Goal: Task Accomplishment & Management: Manage account settings

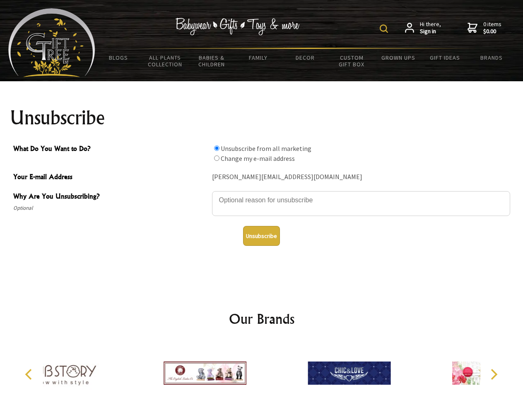
click at [385, 29] on img at bounding box center [384, 28] width 8 height 8
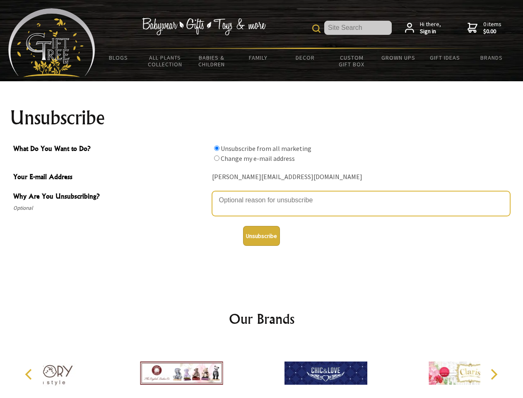
click at [262, 194] on textarea "Why Are You Unsubscribing?" at bounding box center [361, 203] width 298 height 25
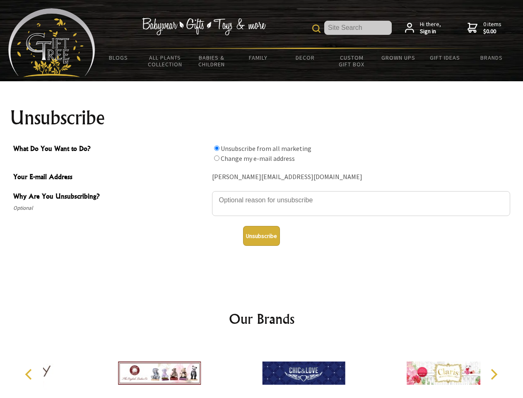
click at [217, 148] on input "What Do You Want to Do?" at bounding box center [216, 147] width 5 height 5
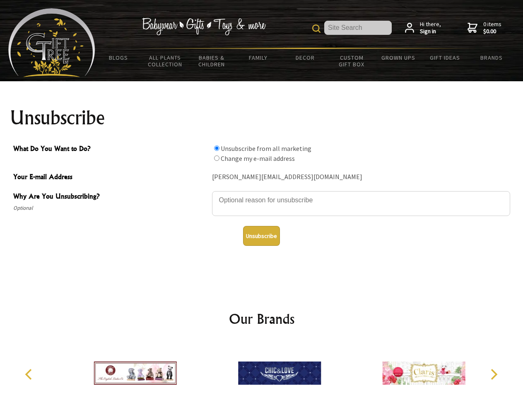
click at [217, 158] on input "What Do You Want to Do?" at bounding box center [216, 157] width 5 height 5
radio input "true"
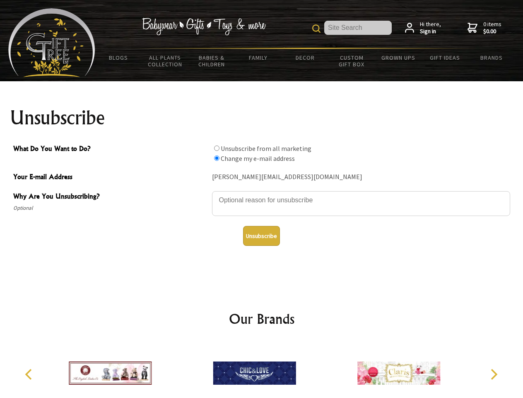
click at [261, 236] on button "Unsubscribe" at bounding box center [261, 236] width 37 height 20
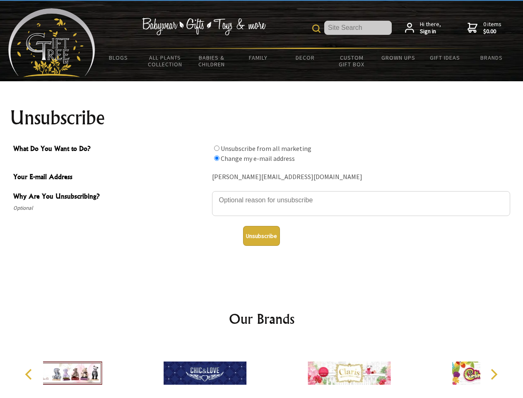
click at [262, 370] on div at bounding box center [205, 374] width 144 height 65
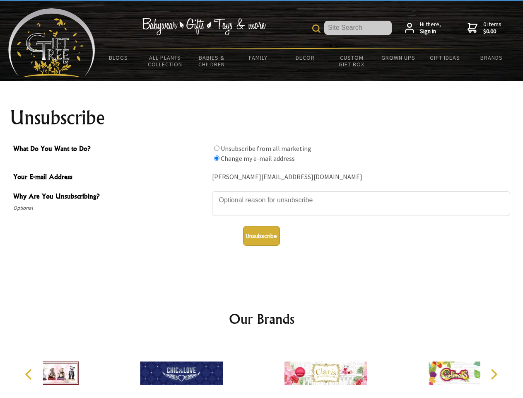
click at [30, 374] on icon "Previous" at bounding box center [29, 374] width 11 height 11
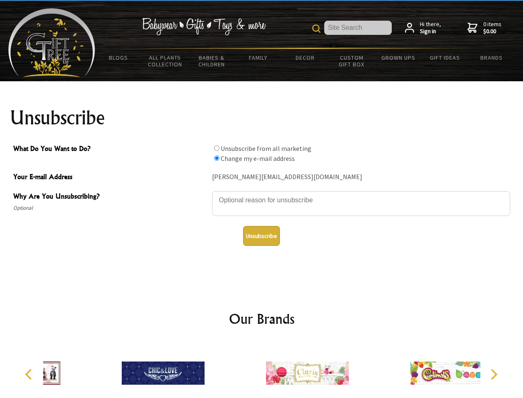
click at [494, 374] on icon "Next" at bounding box center [493, 374] width 11 height 11
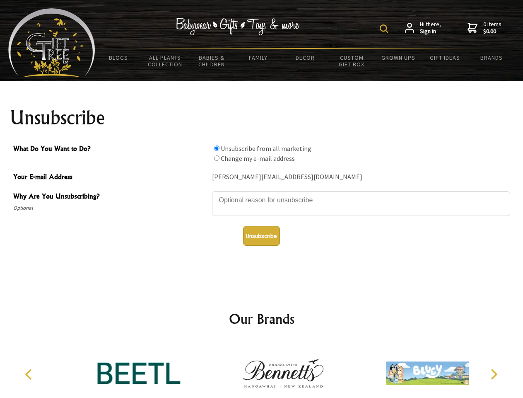
click at [385, 29] on img at bounding box center [384, 28] width 8 height 8
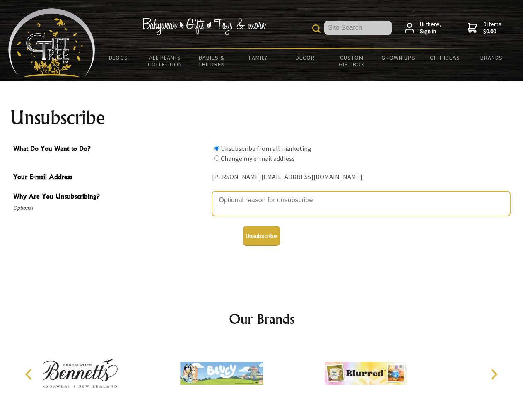
click at [262, 194] on textarea "Why Are You Unsubscribing?" at bounding box center [361, 203] width 298 height 25
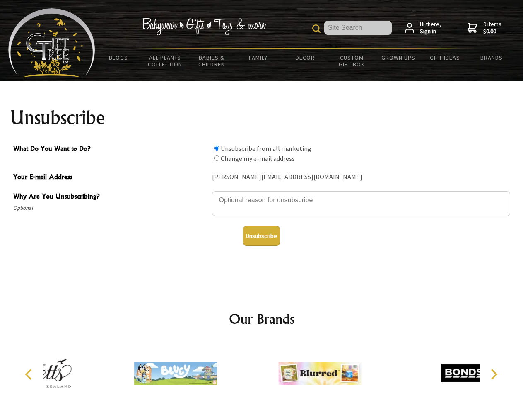
click at [217, 148] on input "What Do You Want to Do?" at bounding box center [216, 147] width 5 height 5
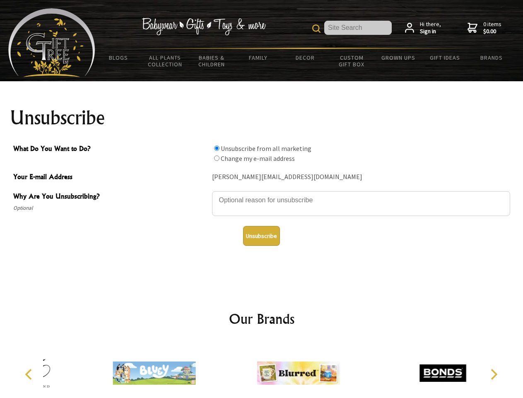
click at [217, 158] on input "What Do You Want to Do?" at bounding box center [216, 157] width 5 height 5
radio input "true"
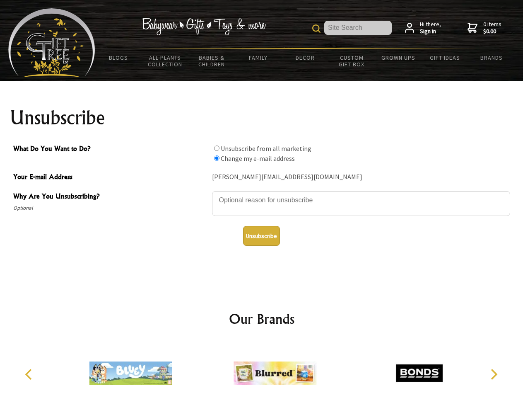
click at [261, 236] on button "Unsubscribe" at bounding box center [261, 236] width 37 height 20
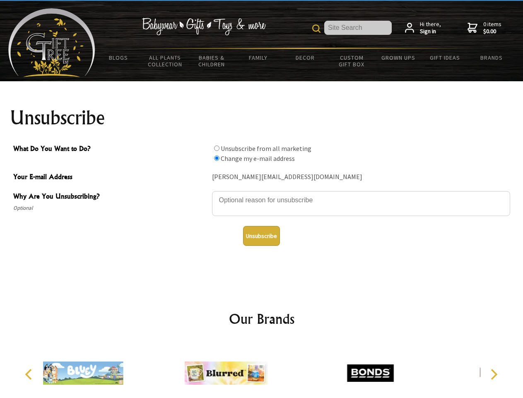
click at [30, 374] on icon "Previous" at bounding box center [29, 374] width 11 height 11
click at [494, 374] on icon "Next" at bounding box center [493, 374] width 11 height 11
